Goal: Task Accomplishment & Management: Manage account settings

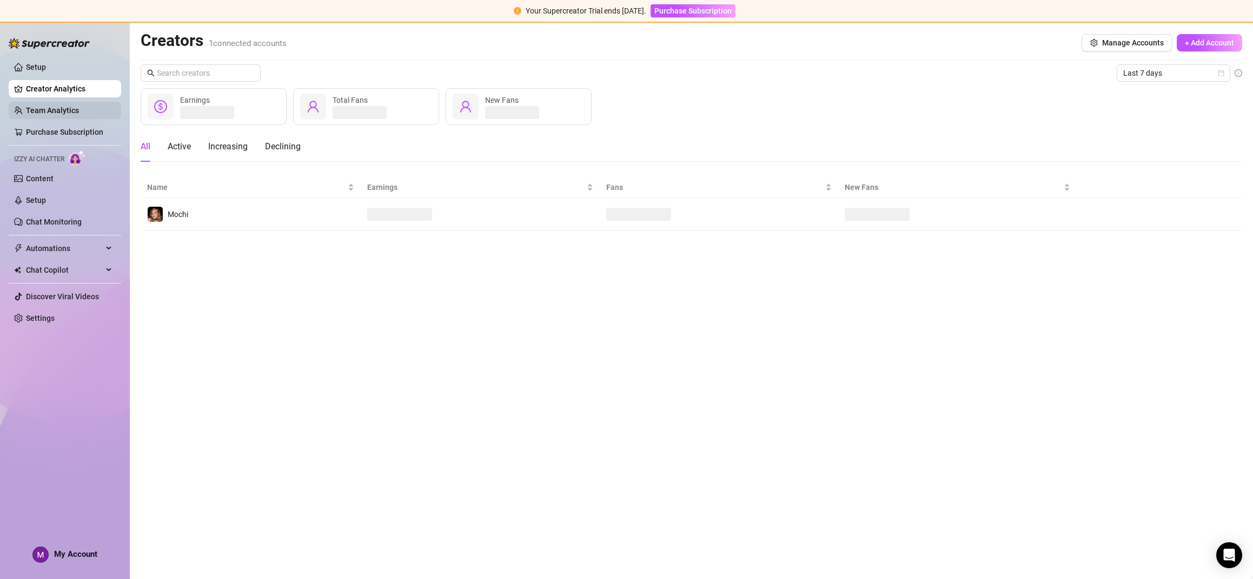
click at [65, 106] on link "Team Analytics" at bounding box center [52, 110] width 53 height 9
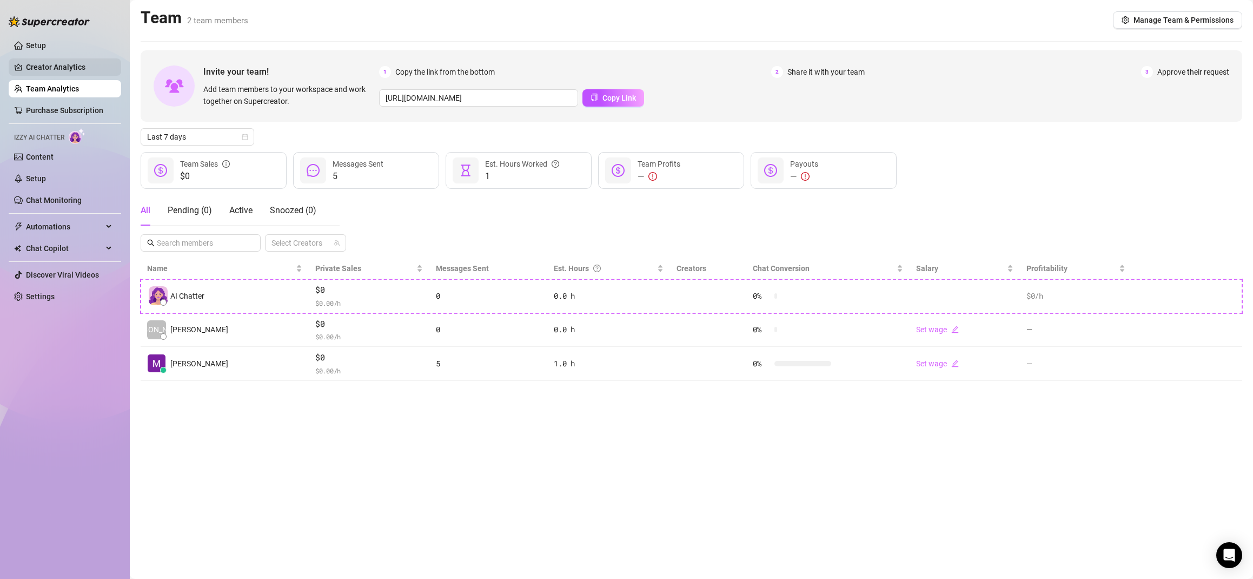
click at [37, 62] on link "Creator Analytics" at bounding box center [69, 66] width 87 height 17
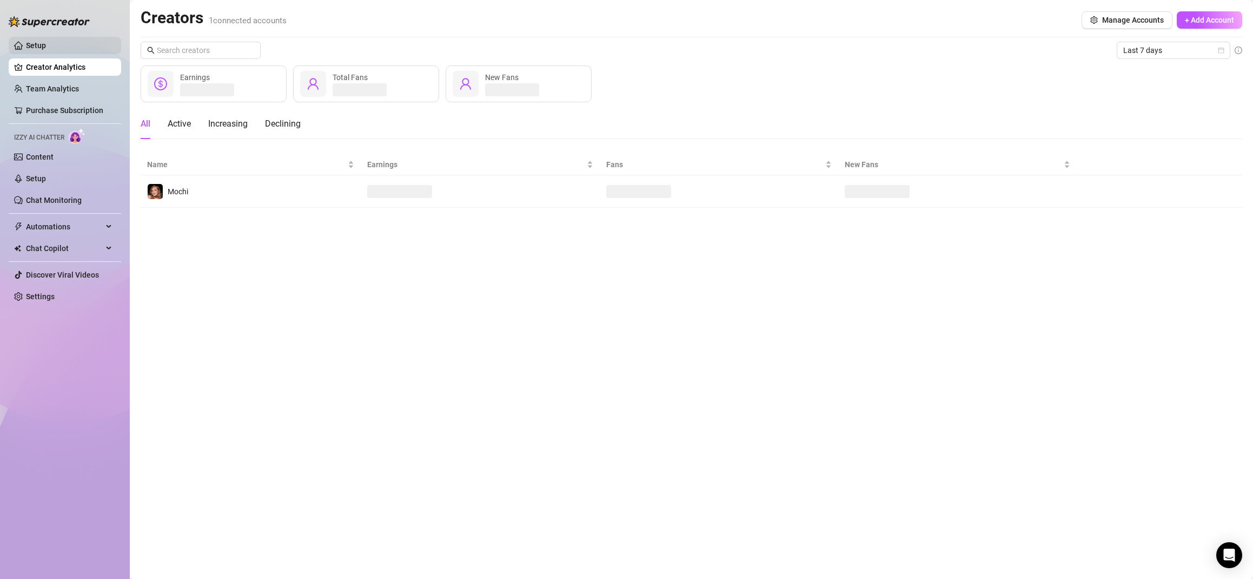
click at [43, 41] on link "Setup" at bounding box center [36, 45] width 20 height 9
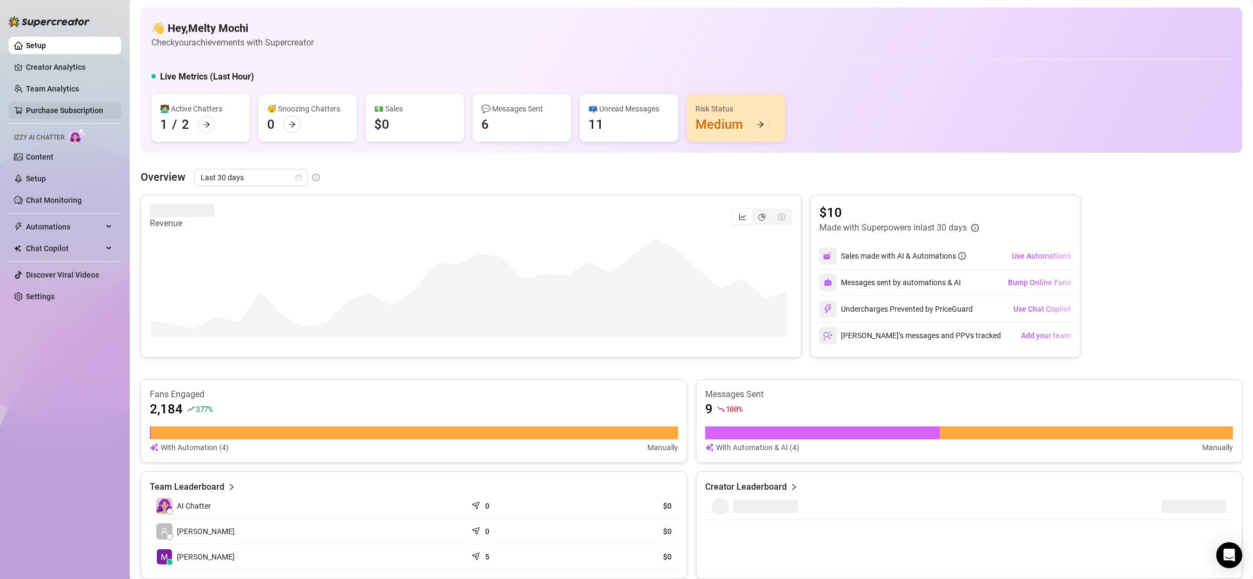
click at [58, 114] on link "Purchase Subscription" at bounding box center [64, 110] width 77 height 9
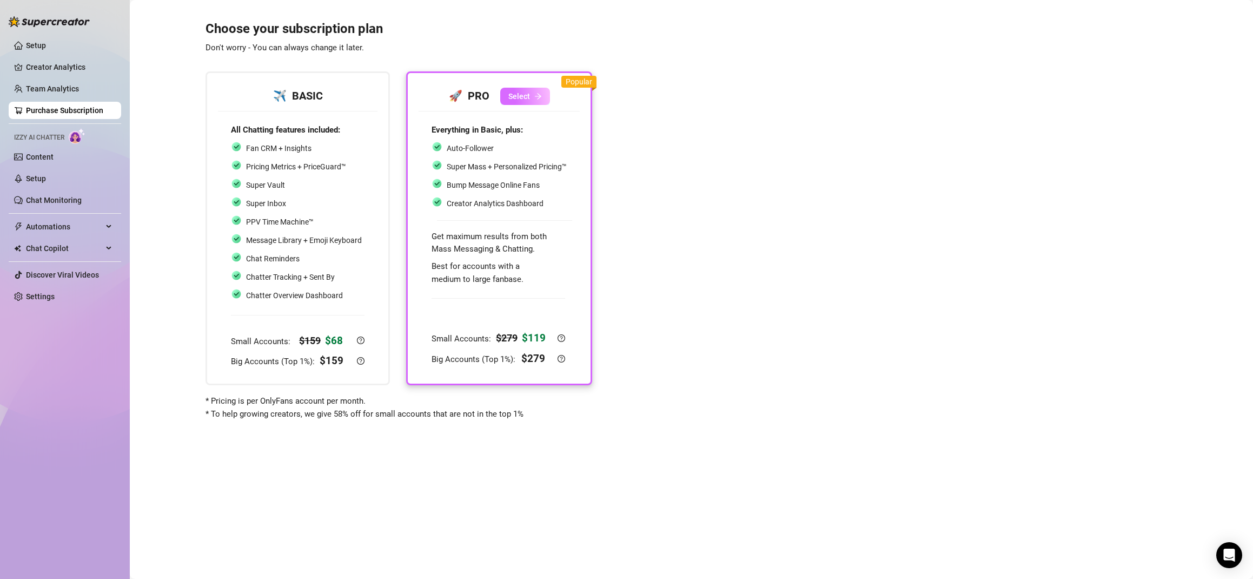
click at [521, 96] on span "Select" at bounding box center [519, 96] width 22 height 9
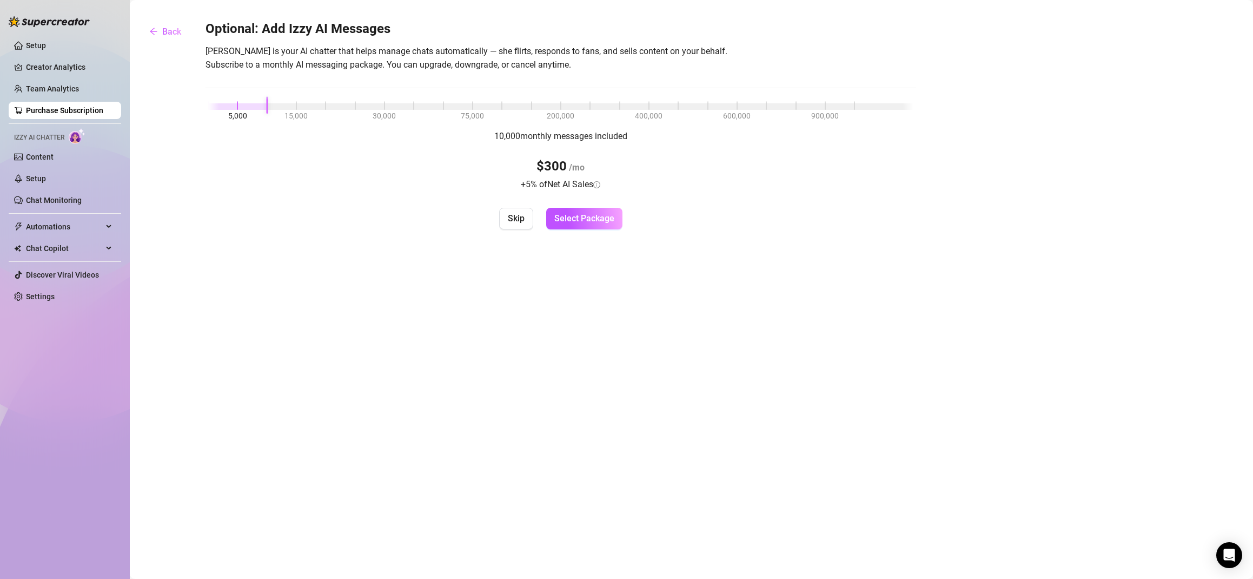
click at [269, 109] on div at bounding box center [560, 106] width 705 height 6
click at [682, 196] on div "Optional: Add Izzy AI Messages [PERSON_NAME] is your AI chatter that helps mana…" at bounding box center [561, 125] width 711 height 209
click at [585, 219] on span "Select Package" at bounding box center [584, 218] width 60 height 10
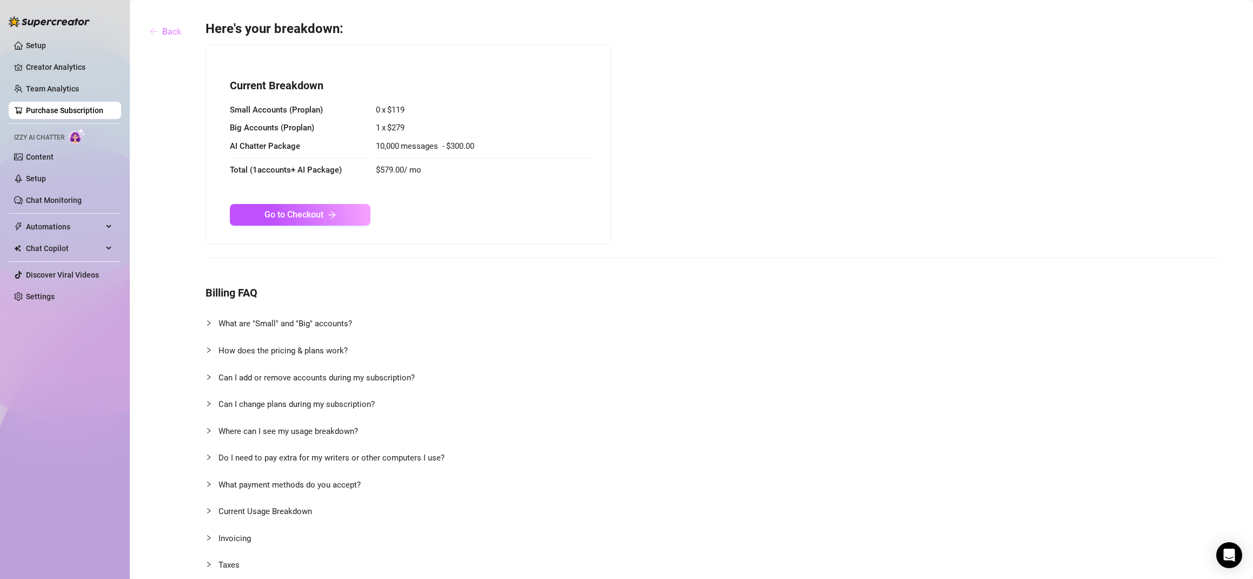
click at [168, 30] on span "Back" at bounding box center [171, 32] width 19 height 10
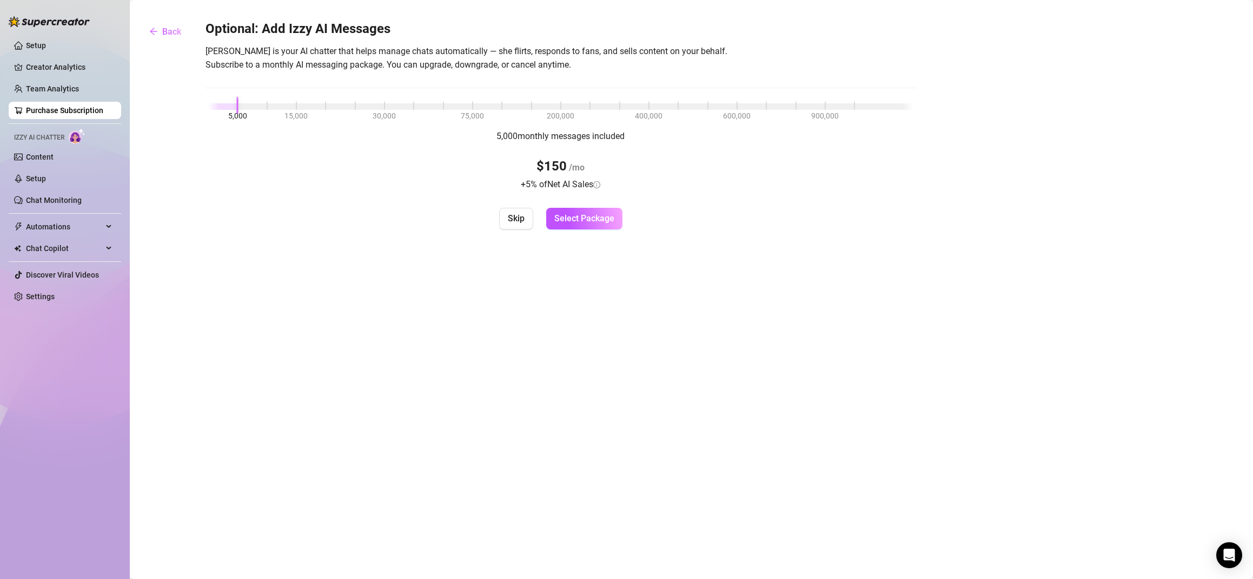
click at [388, 179] on div "5,000 monthly messages included $150 /mo + 5 % of Net AI Sales" at bounding box center [561, 160] width 711 height 62
click at [54, 87] on link "Team Analytics" at bounding box center [52, 88] width 53 height 9
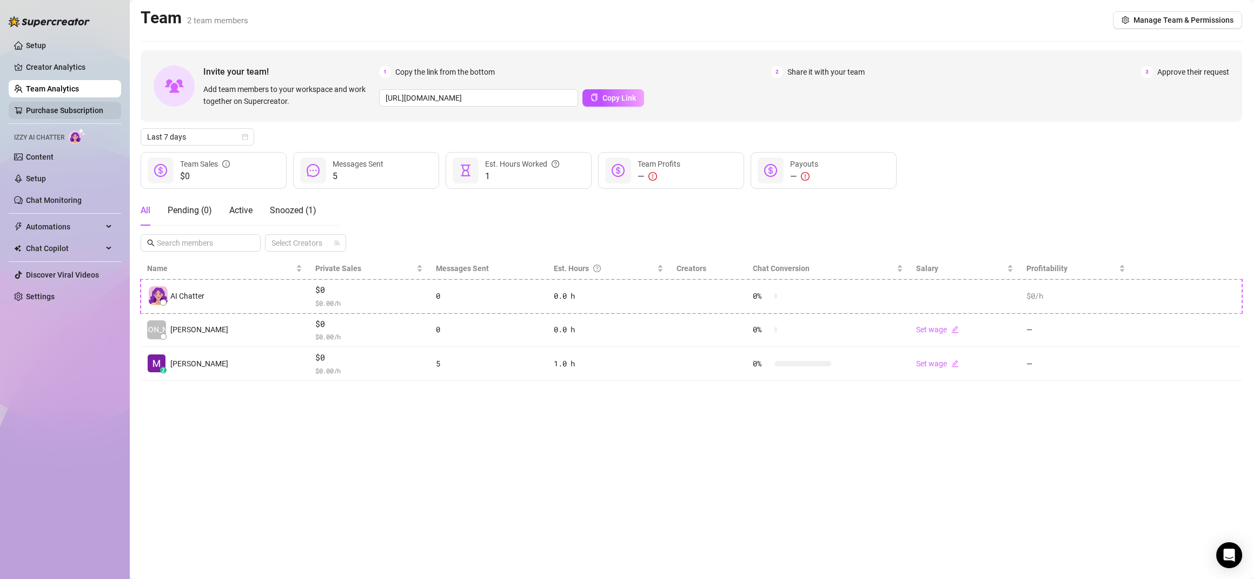
click at [61, 106] on link "Purchase Subscription" at bounding box center [64, 110] width 77 height 9
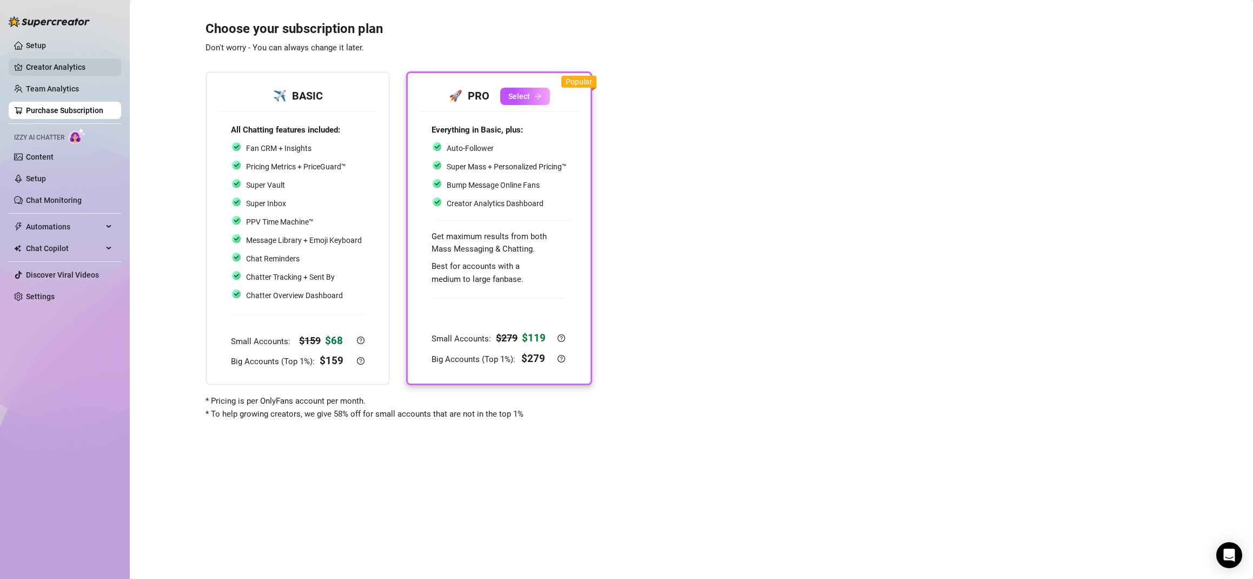
click at [58, 69] on link "Creator Analytics" at bounding box center [69, 66] width 87 height 17
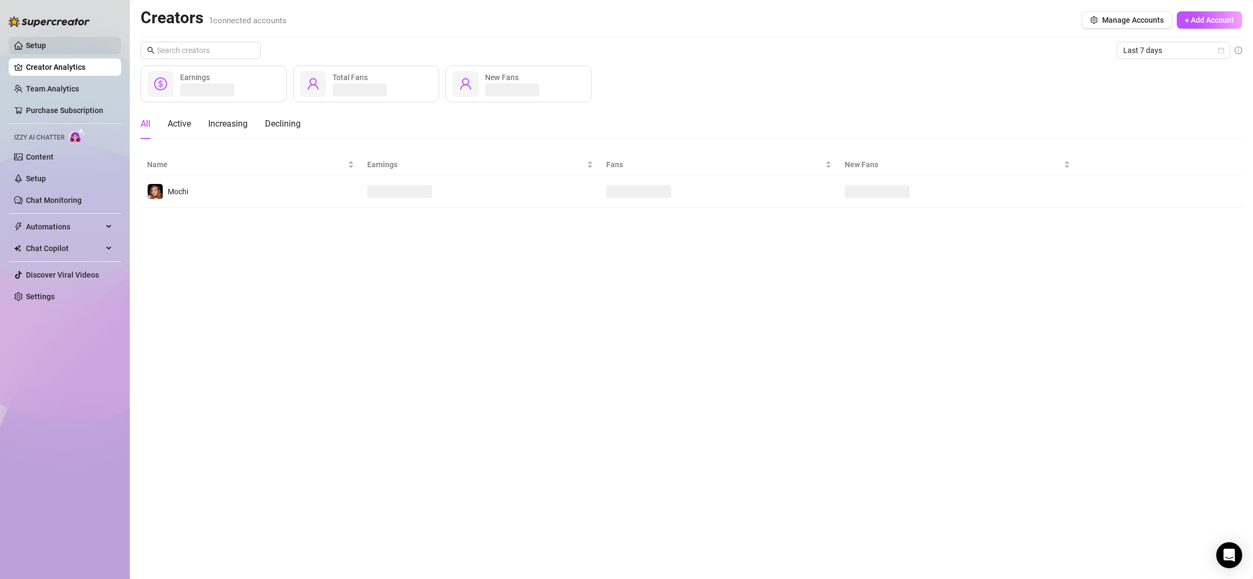
click at [46, 45] on link "Setup" at bounding box center [36, 45] width 20 height 9
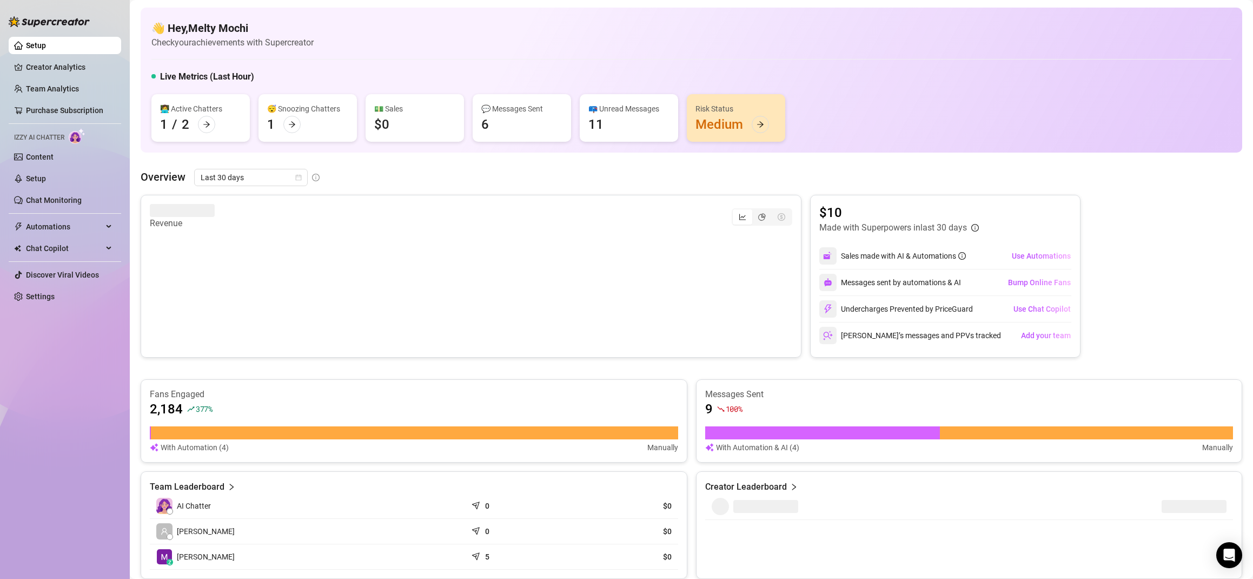
click at [721, 404] on div "100 %" at bounding box center [729, 408] width 25 height 17
click at [707, 406] on article "9" at bounding box center [709, 408] width 8 height 17
click at [706, 407] on article "9" at bounding box center [709, 408] width 8 height 17
click at [706, 408] on article "9" at bounding box center [709, 408] width 8 height 17
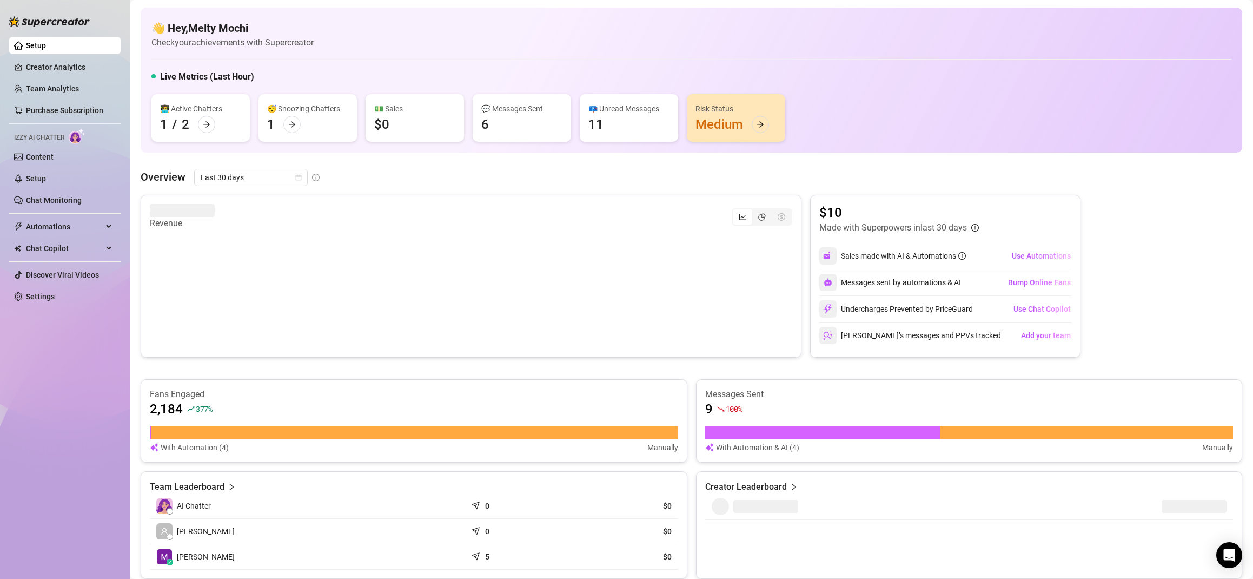
click at [727, 399] on article "Messages Sent" at bounding box center [969, 394] width 528 height 12
click at [729, 397] on article "Messages Sent" at bounding box center [969, 394] width 528 height 12
click at [732, 414] on div "100 %" at bounding box center [734, 409] width 17 height 12
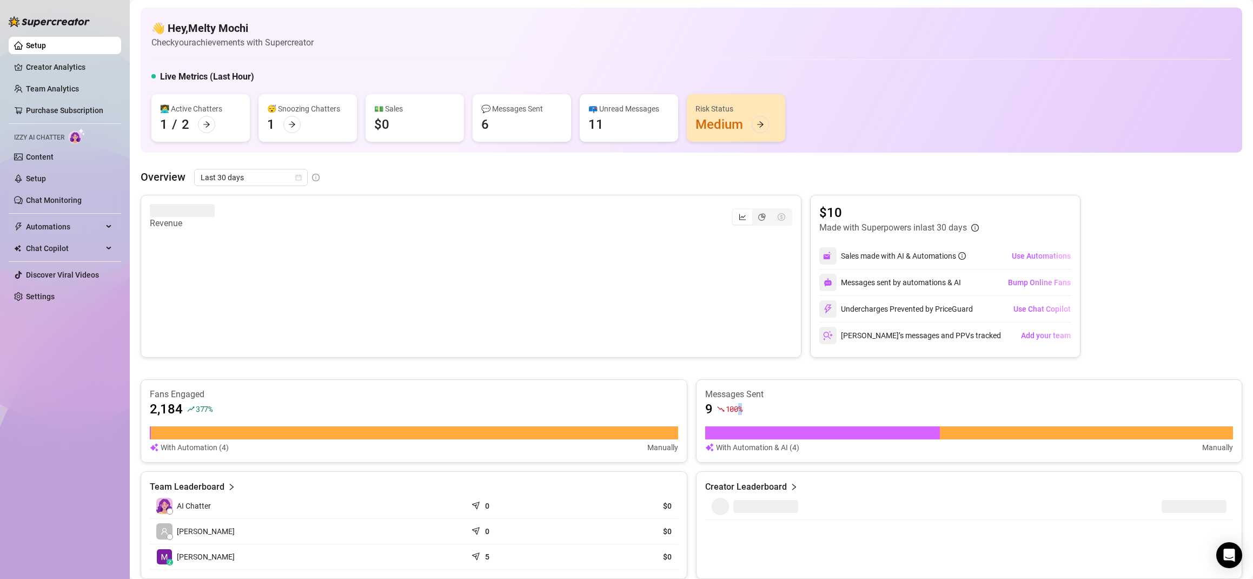
click at [733, 412] on span "100 %" at bounding box center [734, 409] width 17 height 10
drag, startPoint x: 733, startPoint y: 411, endPoint x: 734, endPoint y: 405, distance: 6.6
click at [733, 411] on span "100 %" at bounding box center [734, 409] width 17 height 10
click at [737, 395] on article "Messages Sent" at bounding box center [969, 394] width 528 height 12
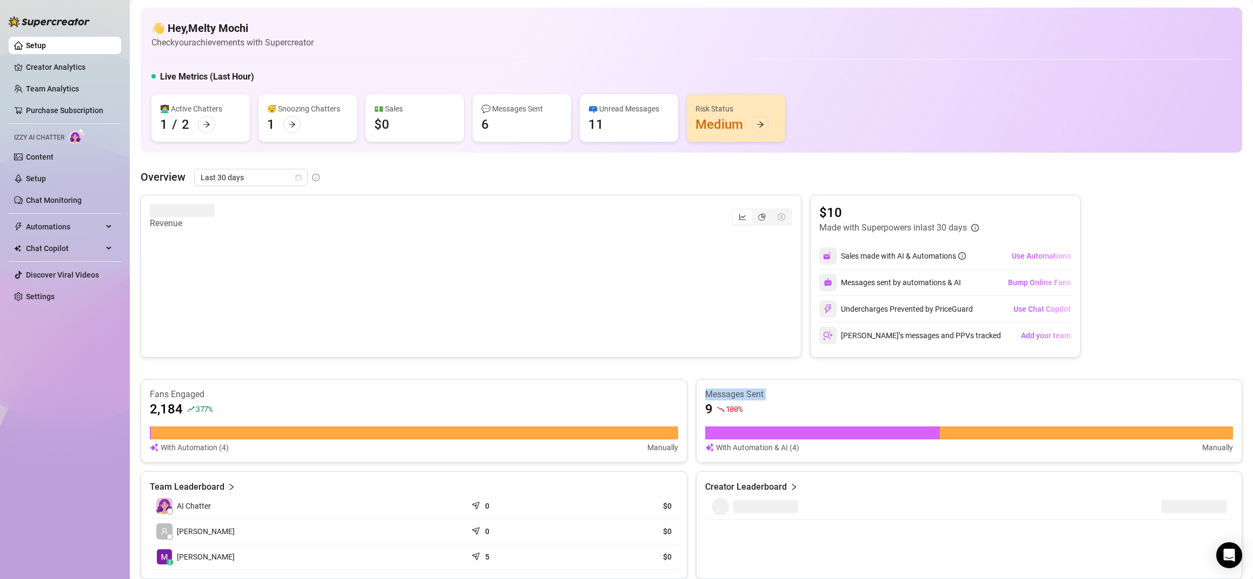
click at [737, 395] on article "Messages Sent" at bounding box center [969, 394] width 528 height 12
click at [749, 405] on div "9 100 %" at bounding box center [969, 408] width 528 height 17
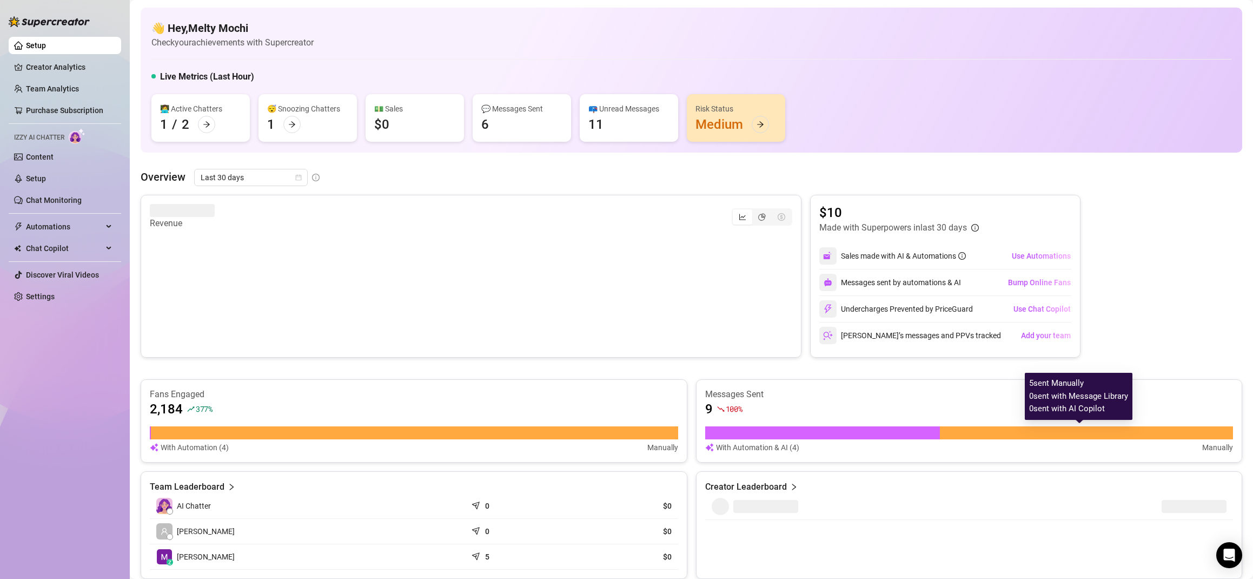
click at [1079, 432] on div at bounding box center [1087, 432] width 294 height 13
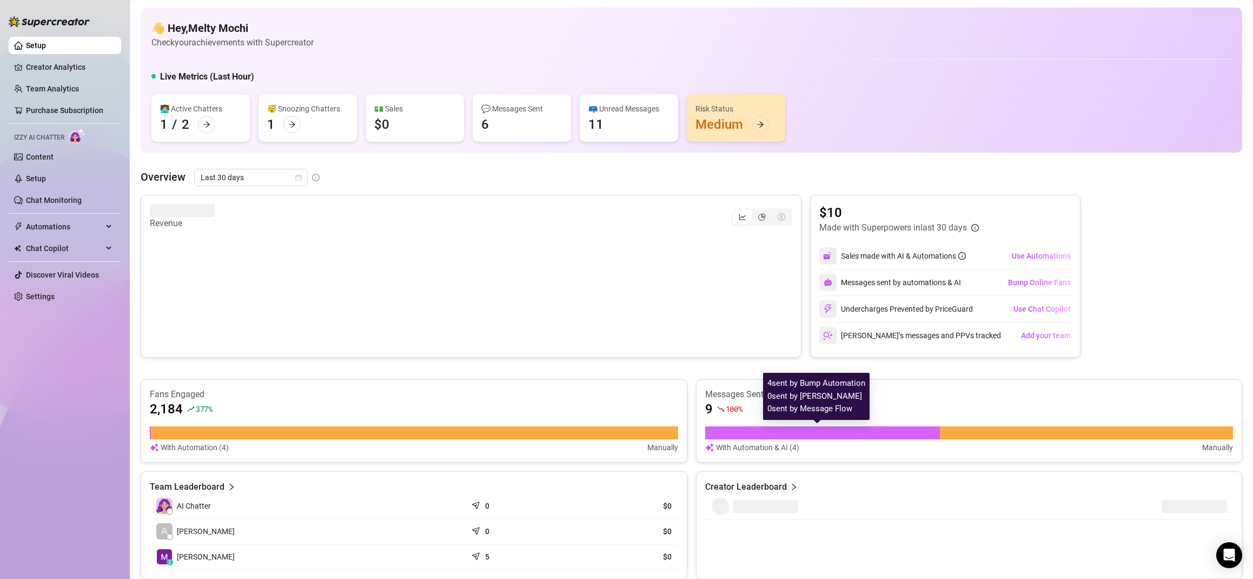
click at [916, 433] on div at bounding box center [822, 432] width 235 height 13
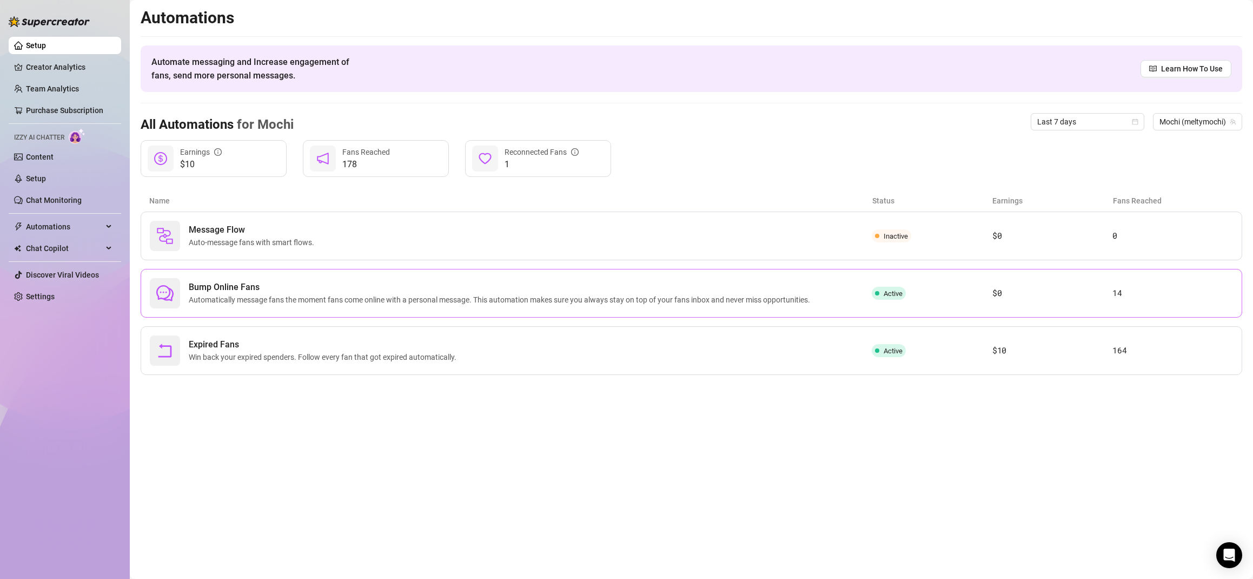
click at [1129, 294] on article "14" at bounding box center [1173, 293] width 121 height 13
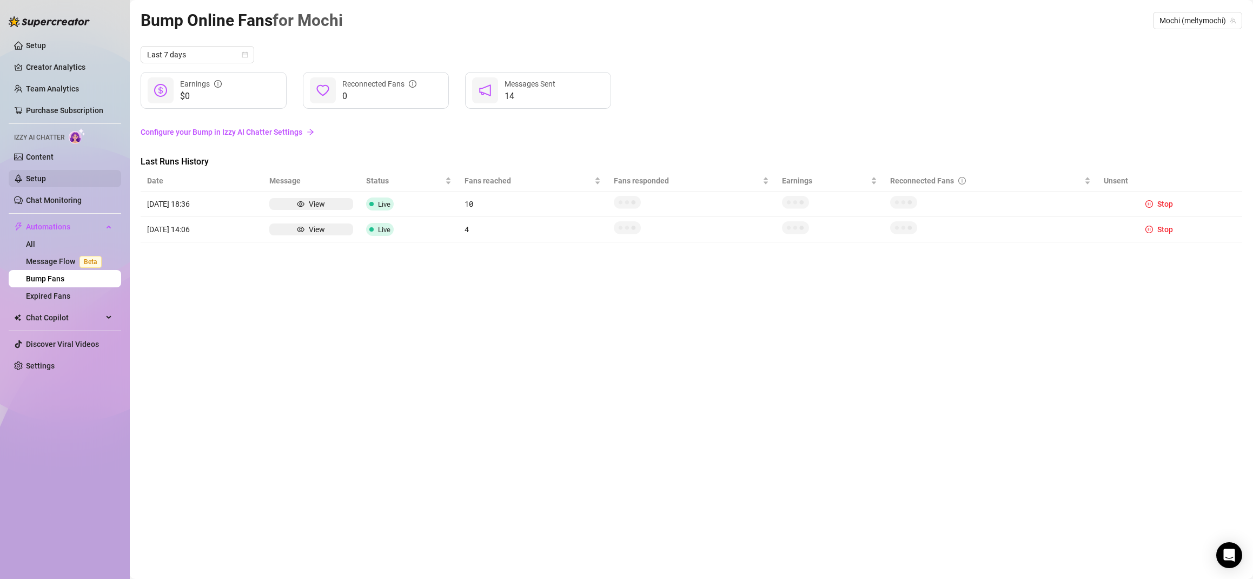
click at [31, 176] on link "Setup" at bounding box center [36, 178] width 20 height 9
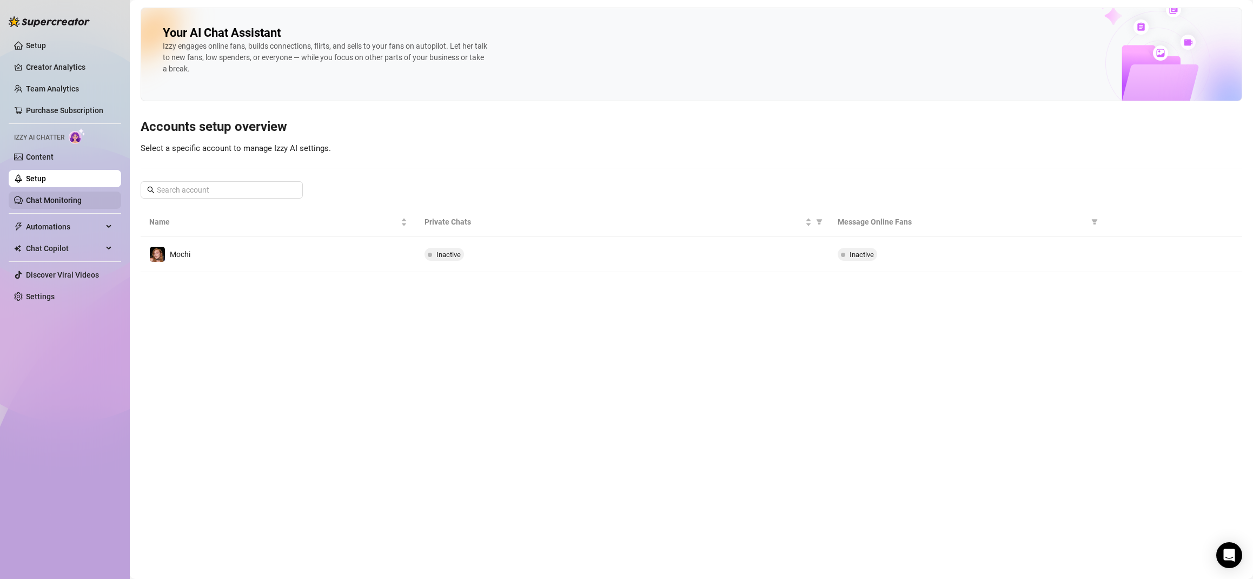
click at [66, 202] on link "Chat Monitoring" at bounding box center [54, 200] width 56 height 9
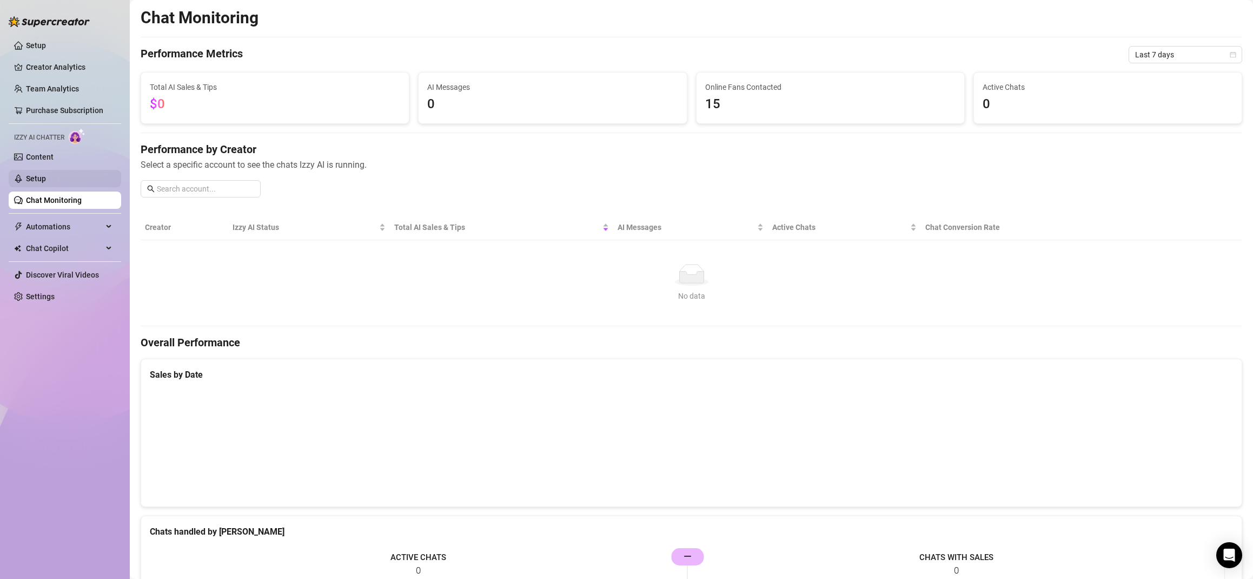
click at [46, 175] on link "Setup" at bounding box center [36, 178] width 20 height 9
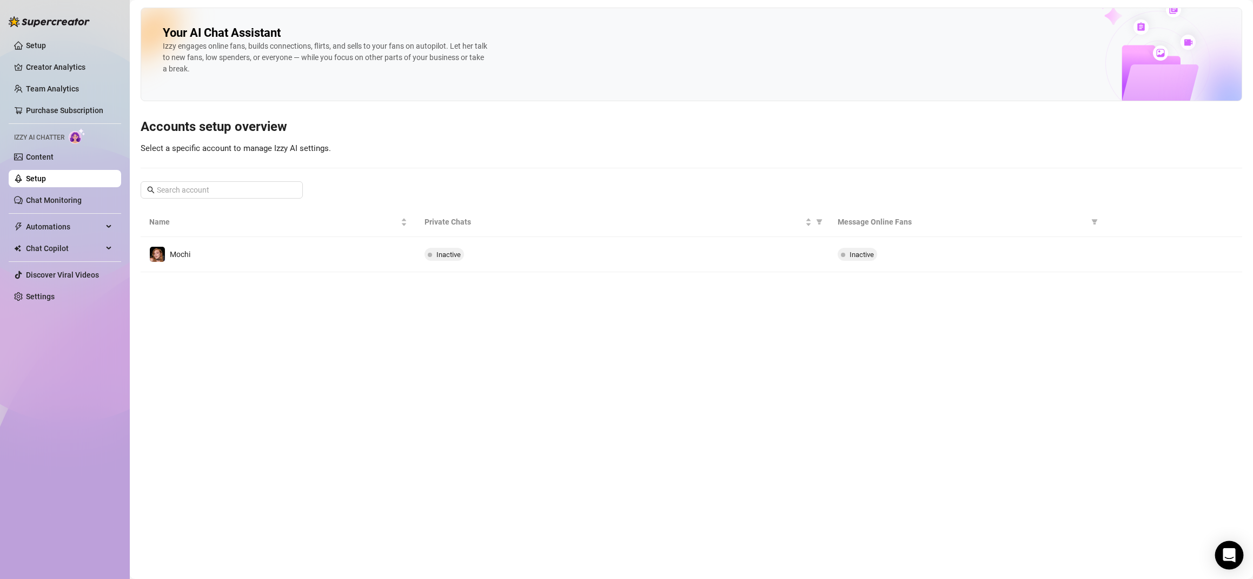
click at [1236, 557] on div "Open Intercom Messenger" at bounding box center [1229, 555] width 29 height 29
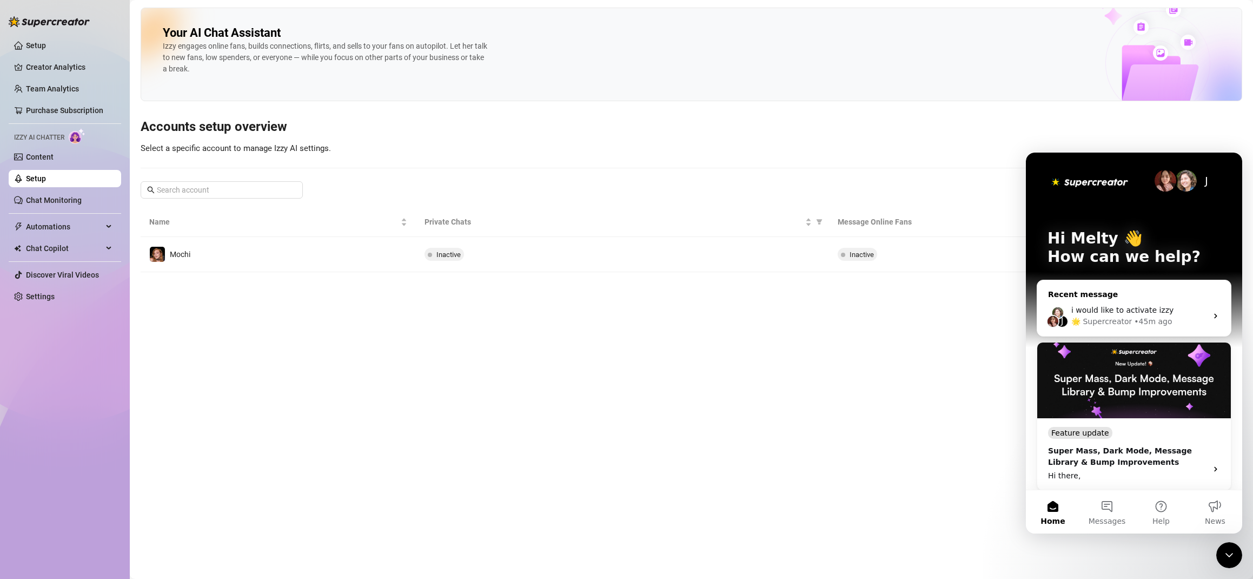
click at [1163, 312] on span "i would like to activate izzy" at bounding box center [1122, 310] width 102 height 9
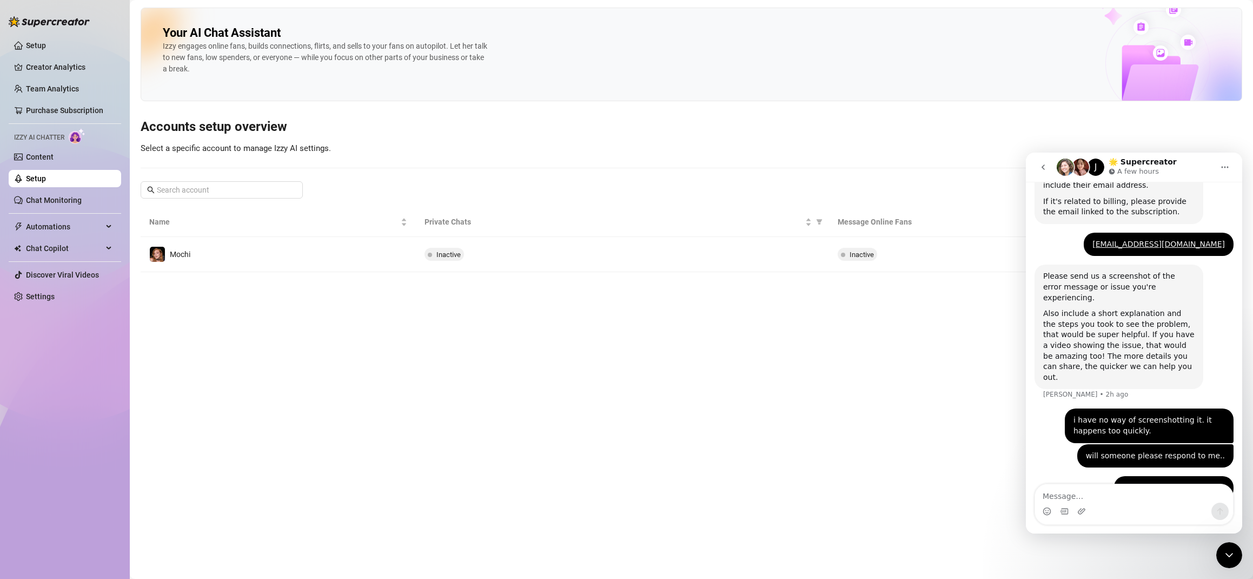
scroll to position [357, 0]
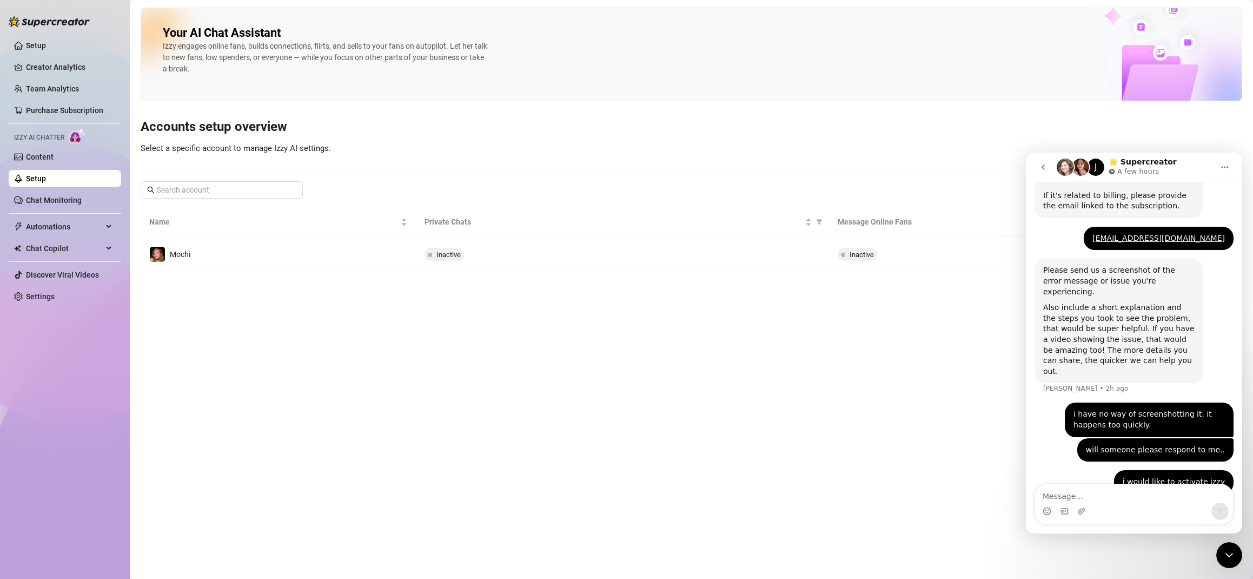
click at [1042, 168] on icon "go back" at bounding box center [1043, 167] width 9 height 9
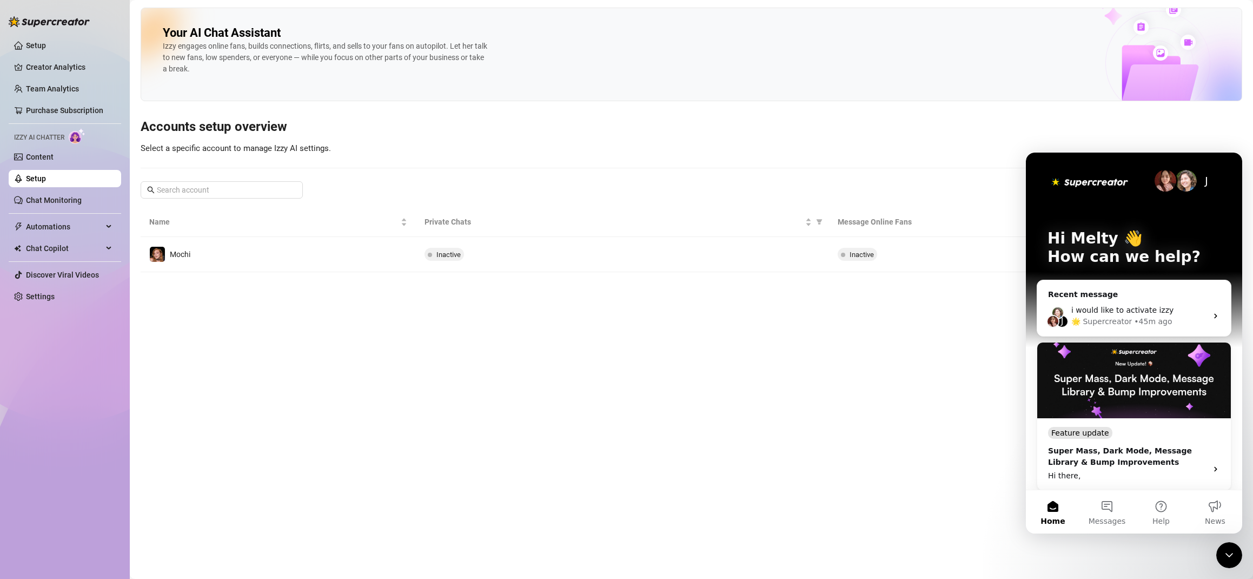
scroll to position [0, 0]
click at [282, 389] on main "Your AI Chat Assistant [PERSON_NAME] engages online fans, builds connections, f…" at bounding box center [691, 289] width 1123 height 579
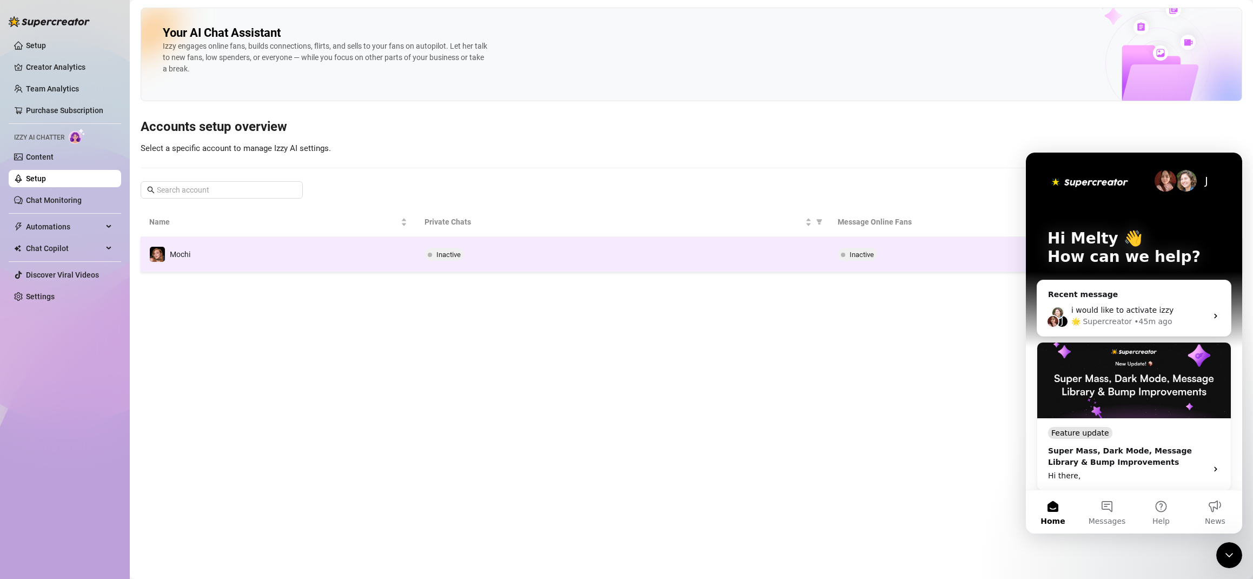
click at [503, 238] on td "Inactive" at bounding box center [622, 254] width 413 height 35
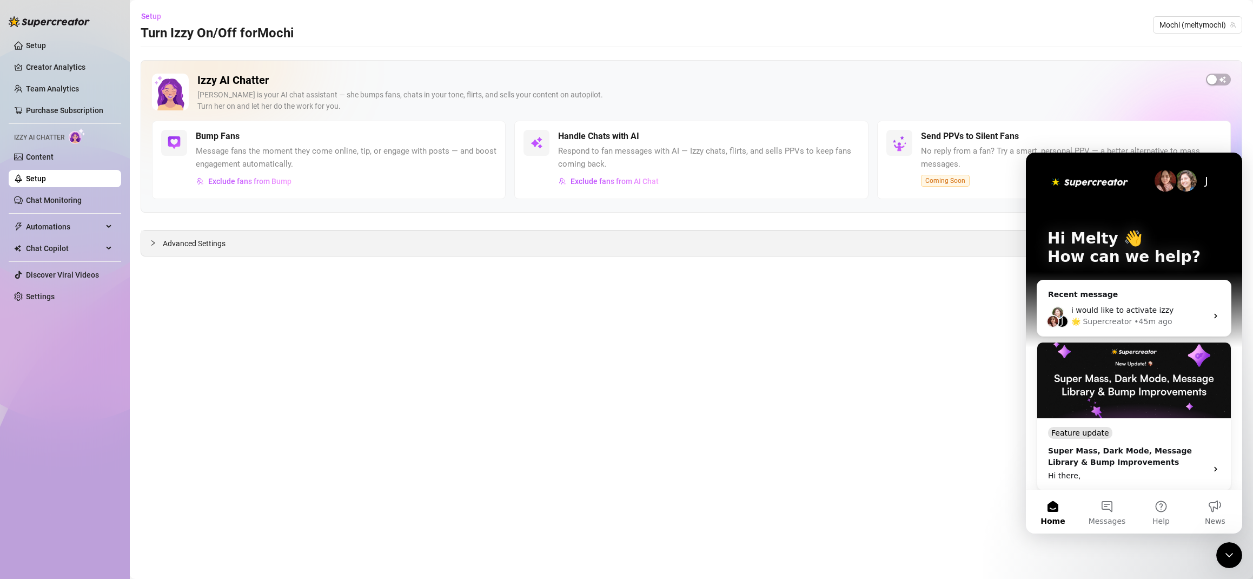
click at [210, 247] on span "Advanced Settings" at bounding box center [194, 243] width 63 height 12
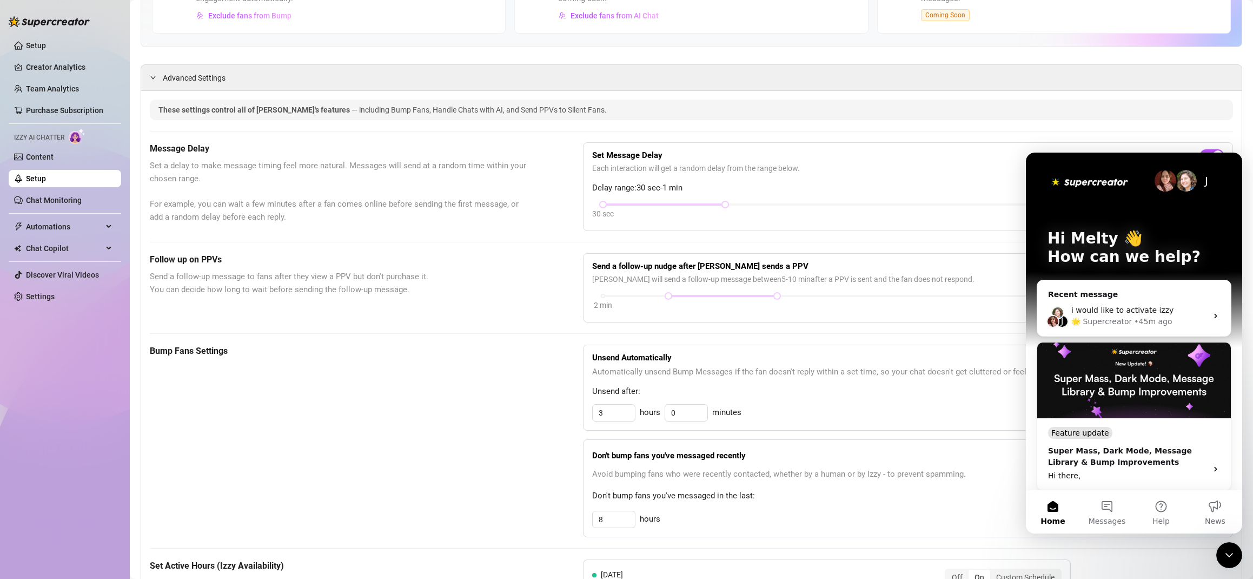
scroll to position [36, 0]
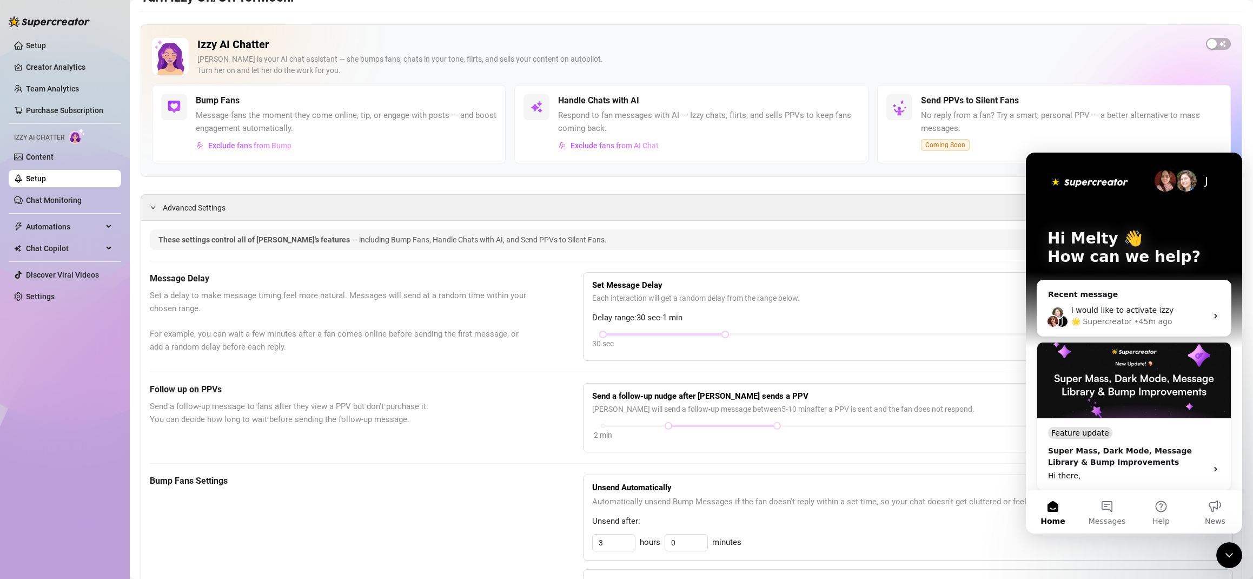
click at [1230, 555] on icon "Close Intercom Messenger" at bounding box center [1230, 555] width 8 height 4
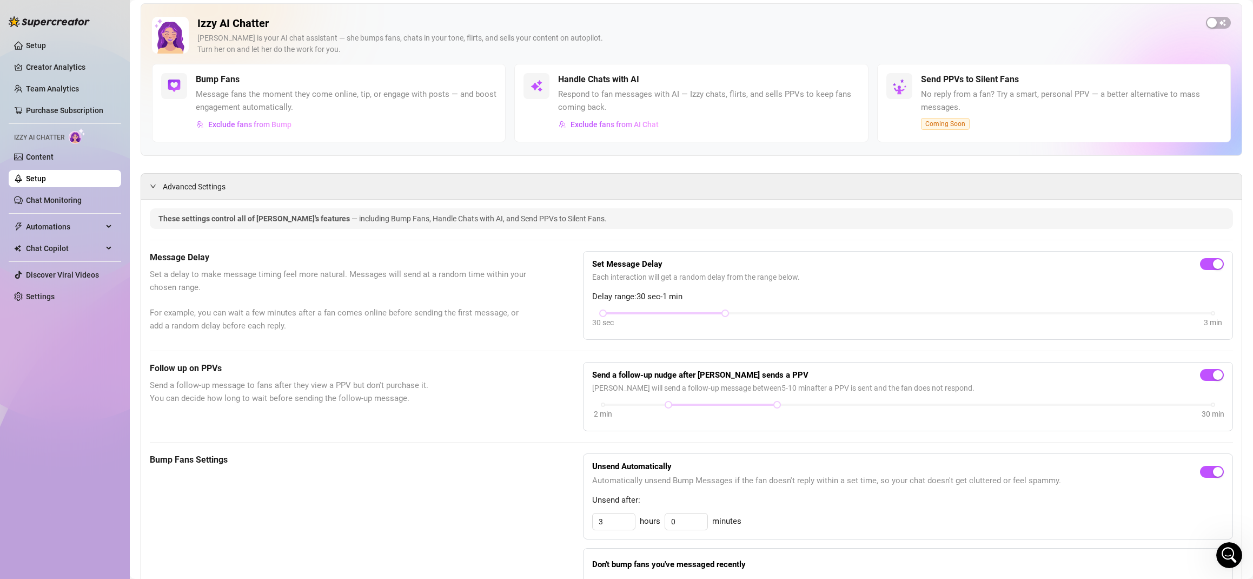
scroll to position [0, 0]
